Goal: Information Seeking & Learning: Learn about a topic

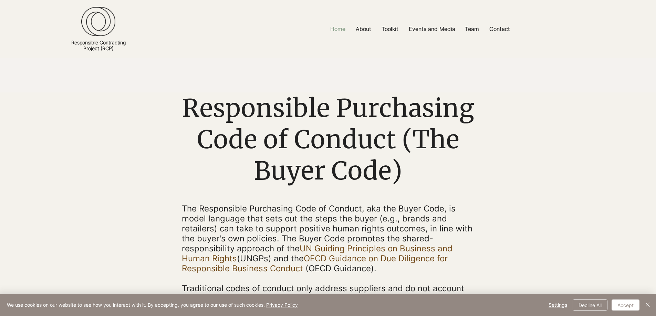
click at [338, 31] on p "Home" at bounding box center [338, 28] width 22 height 15
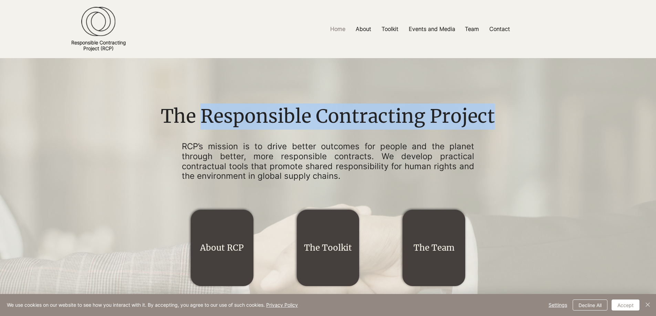
drag, startPoint x: 204, startPoint y: 110, endPoint x: 497, endPoint y: 110, distance: 292.9
click at [497, 110] on h1 "The Responsible Contracting Project" at bounding box center [328, 117] width 344 height 26
copy h1 "Responsible Contracting Project"
click at [370, 40] on p "Core Principles" at bounding box center [365, 44] width 45 height 11
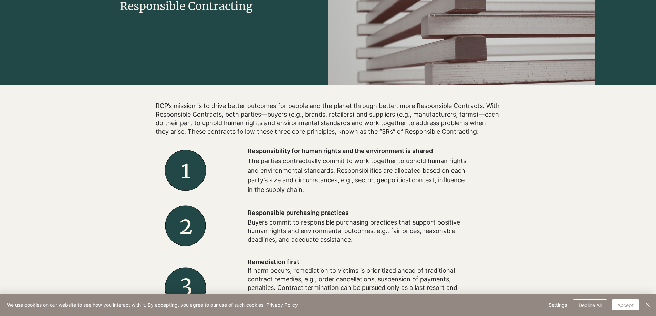
scroll to position [207, 0]
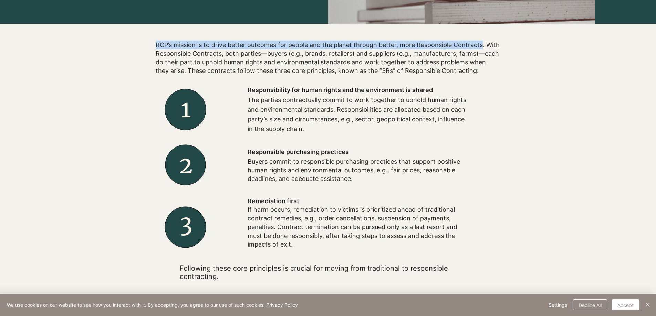
drag, startPoint x: 155, startPoint y: 44, endPoint x: 482, endPoint y: 48, distance: 326.7
click at [482, 48] on div "RCP’s mission is to drive better outcomes for people and the planet through bet…" at bounding box center [325, 161] width 349 height 241
copy div "RCP’s mission is to drive better outcomes for people and the planet through bet…"
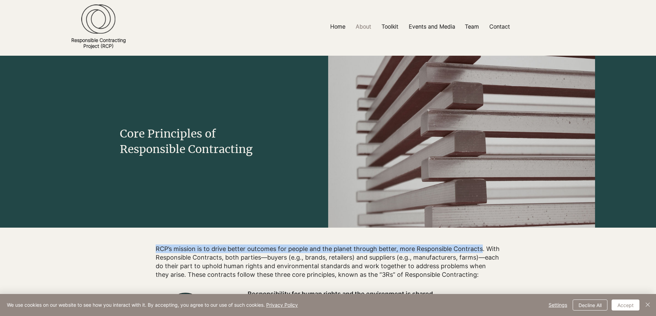
scroll to position [2, 0]
